Goal: Find specific page/section: Find specific page/section

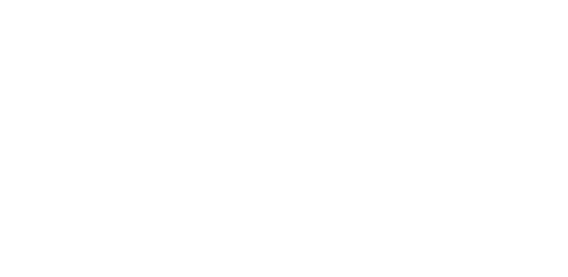
click at [68, 4] on html at bounding box center [284, 2] width 568 height 4
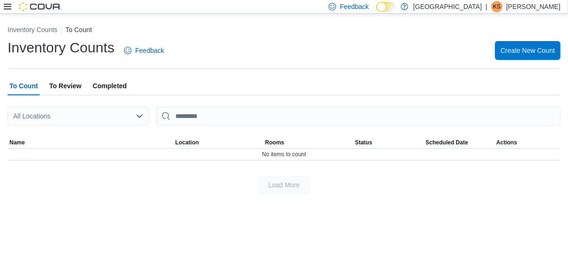
click at [7, 9] on icon at bounding box center [8, 7] width 8 height 8
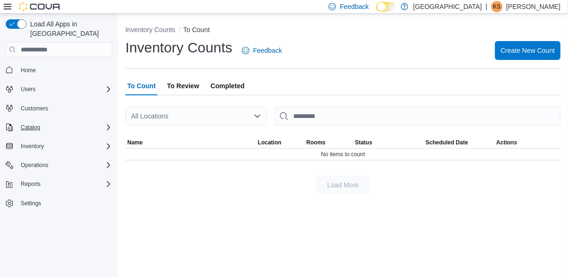
click at [83, 122] on div "Catalog" at bounding box center [64, 127] width 95 height 11
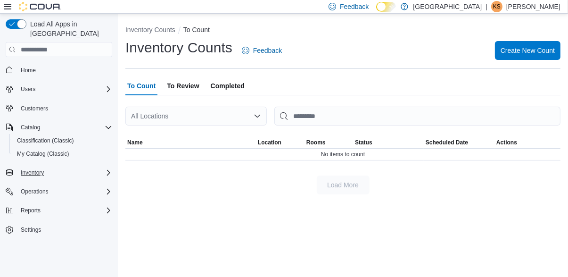
click at [96, 170] on div "Inventory" at bounding box center [64, 172] width 95 height 11
